Goal: Task Accomplishment & Management: Use online tool/utility

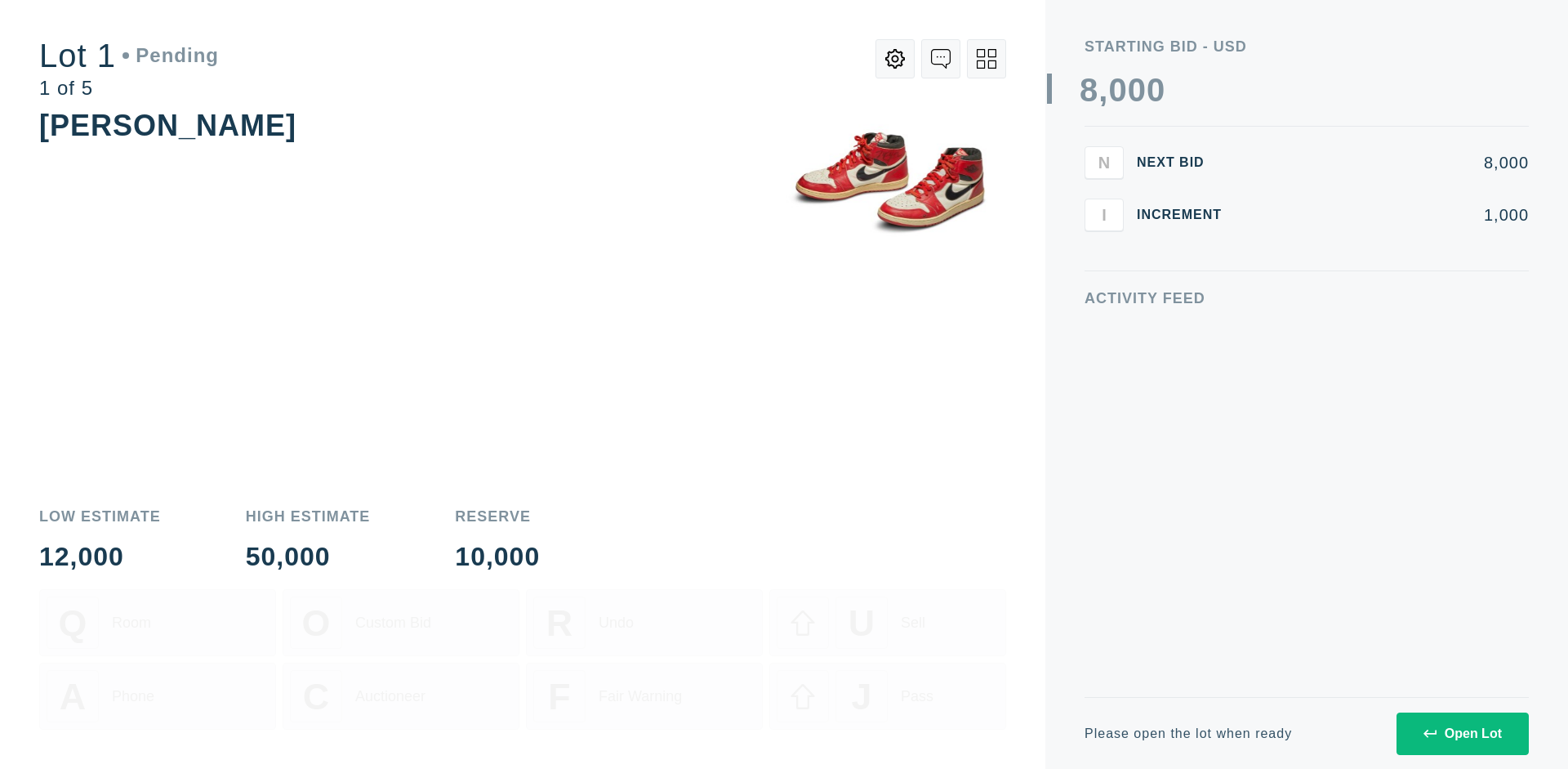
click at [1462, 733] on div "Open Lot" at bounding box center [1462, 733] width 79 height 15
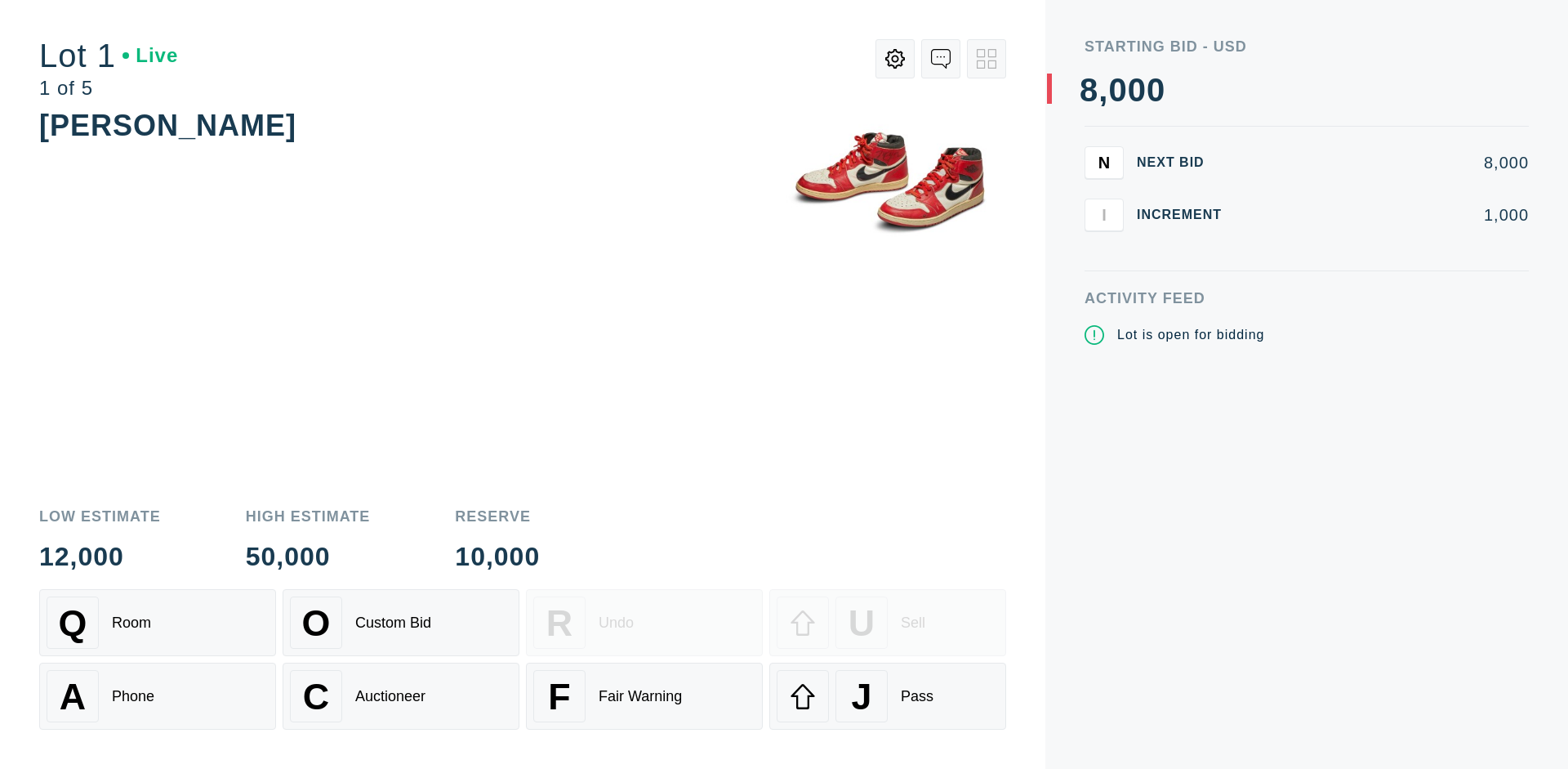
click at [158, 623] on div "Q Room" at bounding box center [157, 623] width 222 height 52
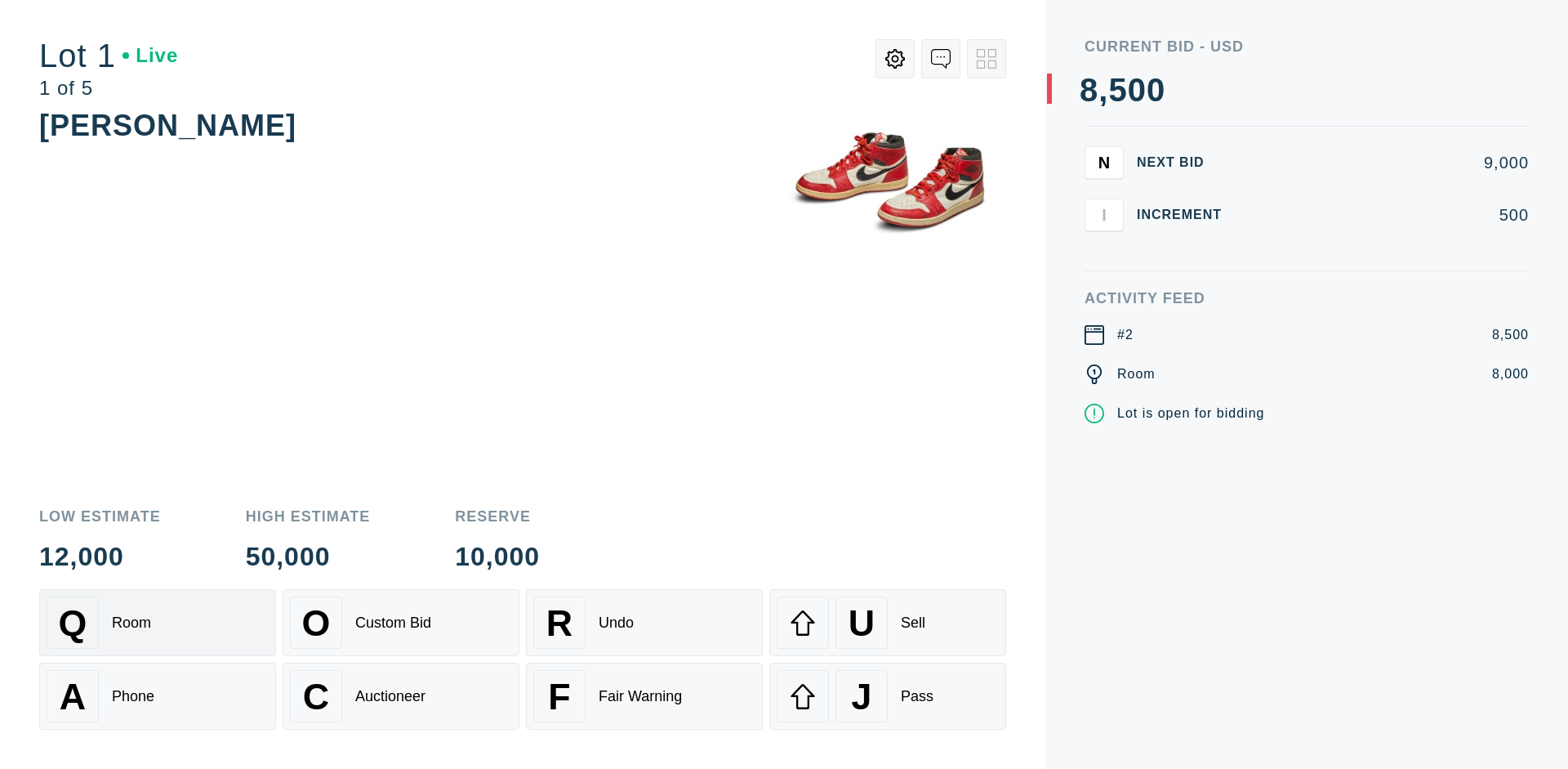
click at [158, 623] on div "Q Room" at bounding box center [157, 623] width 222 height 52
click at [158, 696] on div "A Phone" at bounding box center [157, 696] width 222 height 52
